Goal: Check status: Check status

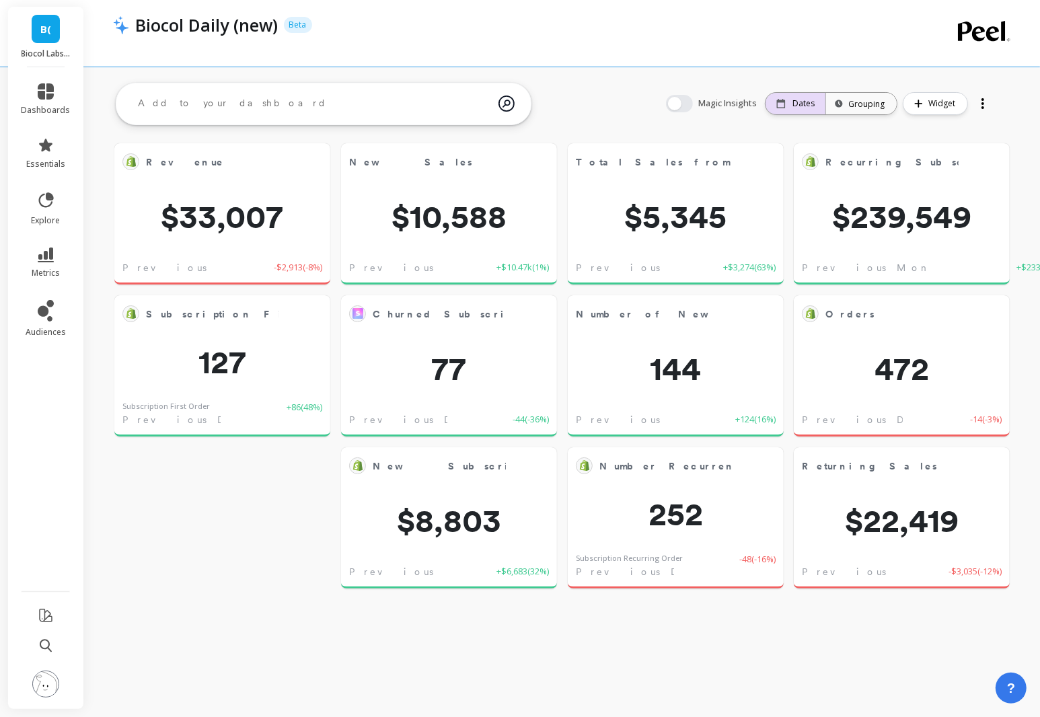
click at [805, 107] on p "Dates" at bounding box center [803, 103] width 22 height 11
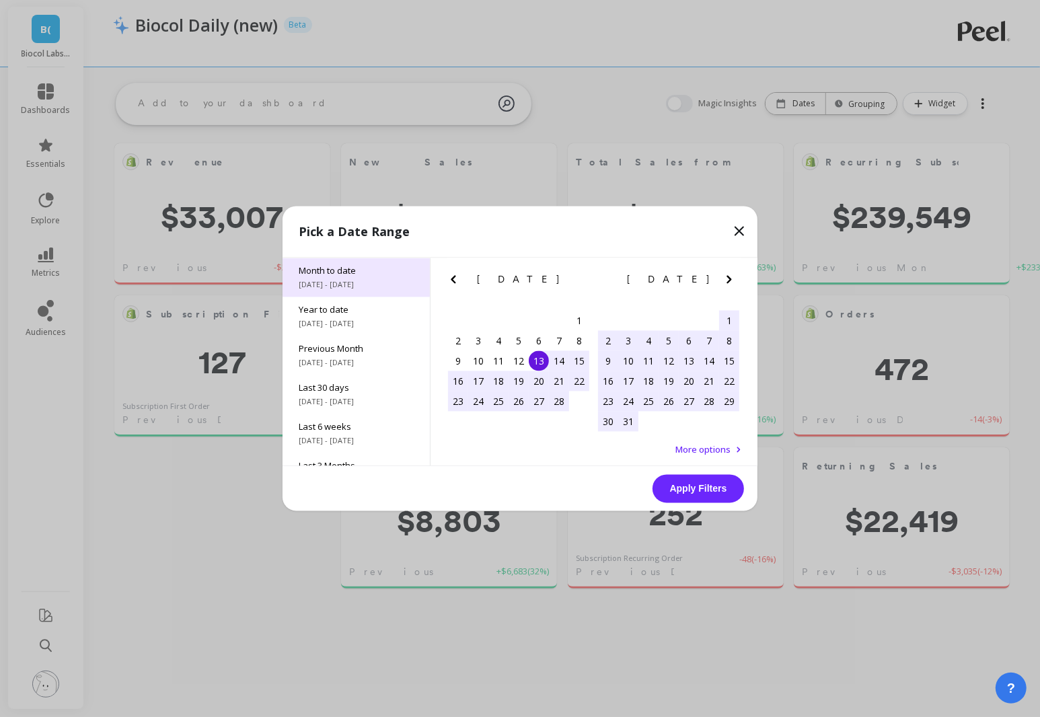
click at [361, 272] on span "Month to date" at bounding box center [356, 271] width 115 height 12
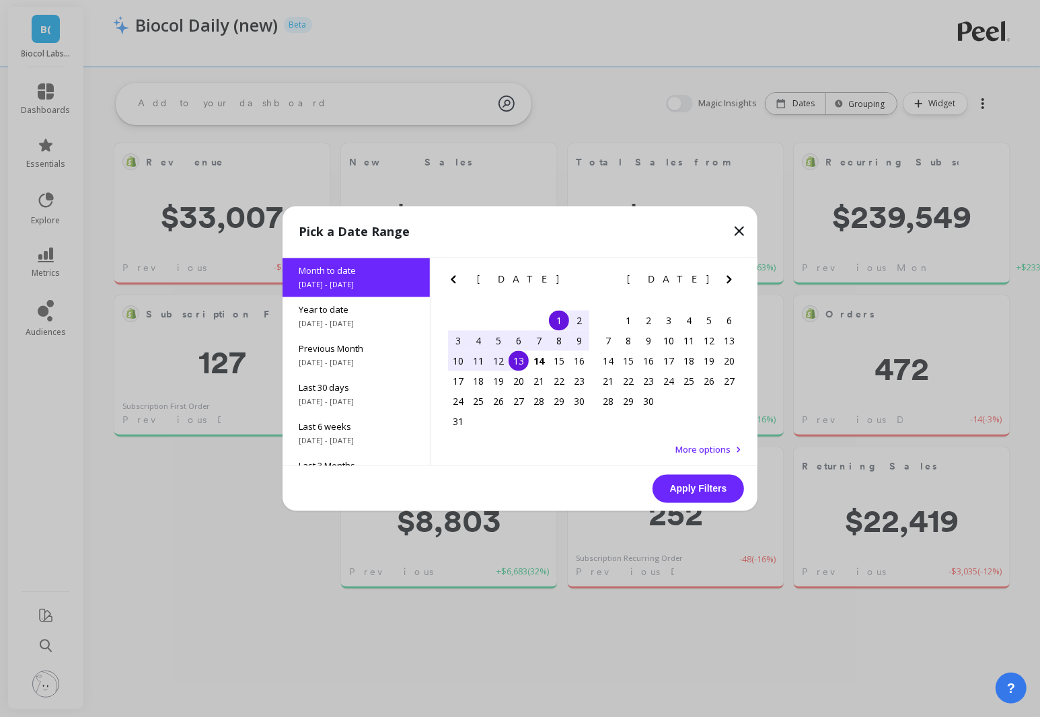
click at [515, 361] on div "13" at bounding box center [519, 361] width 20 height 20
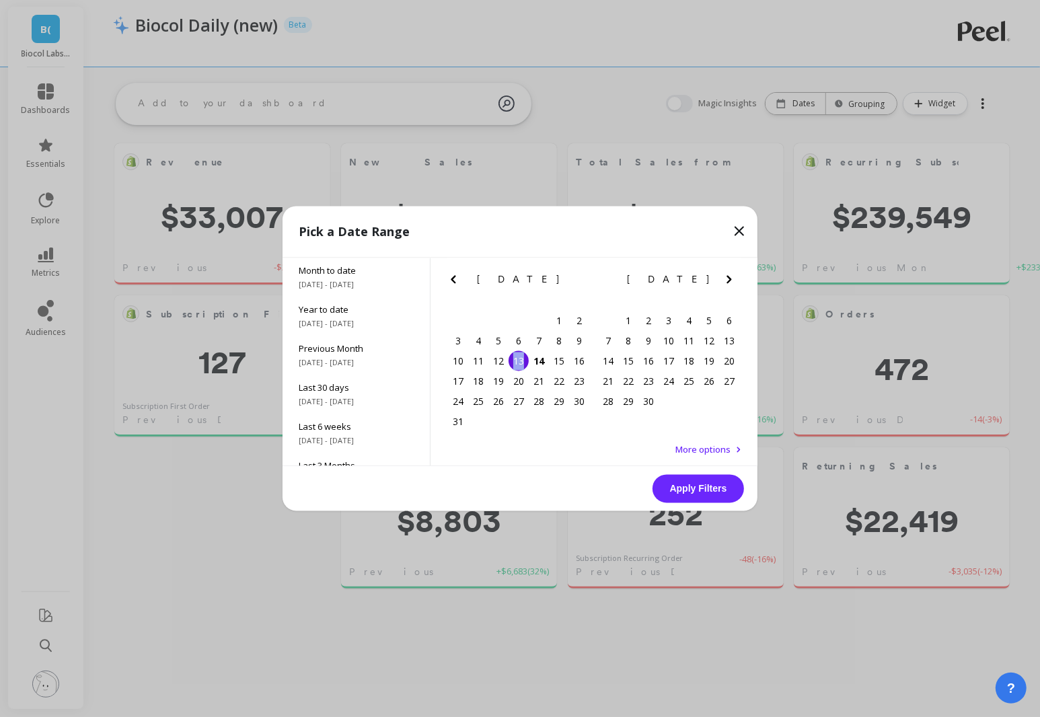
click at [515, 361] on div "13" at bounding box center [519, 361] width 20 height 20
click at [714, 483] on button "Apply Filters" at bounding box center [698, 489] width 91 height 28
